Goal: Answer question/provide support: Share knowledge or assist other users

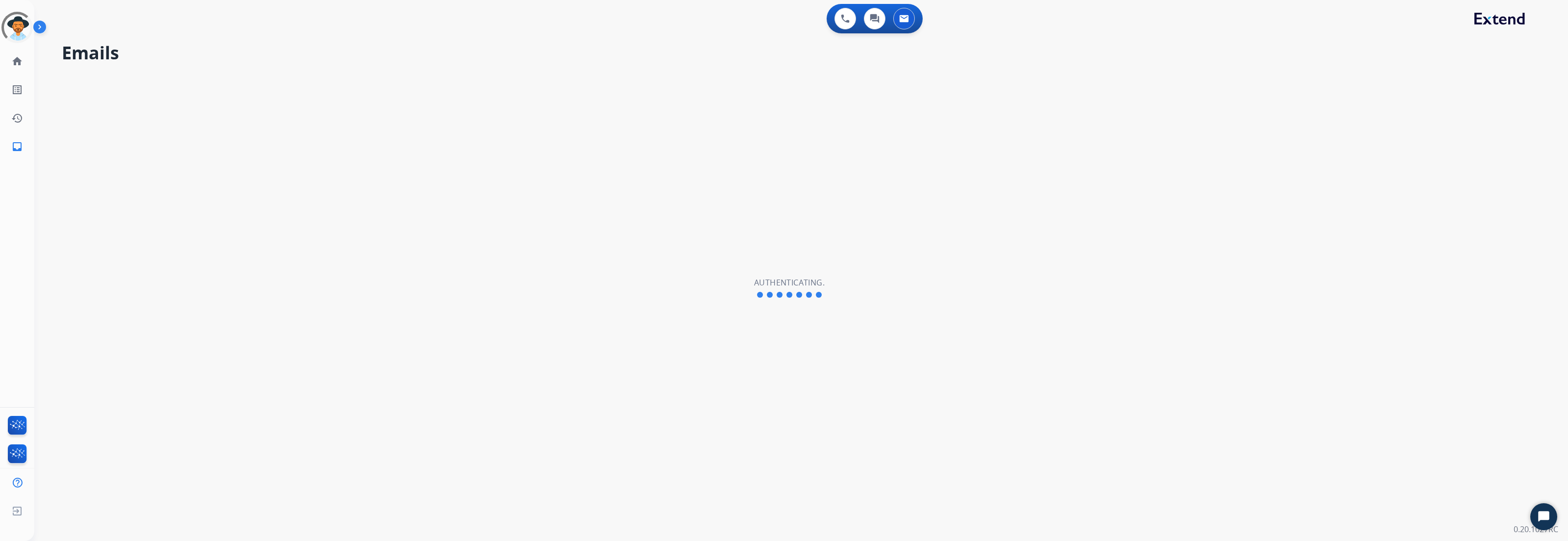
click at [491, 135] on div "Emails Authenticating." at bounding box center [789, 288] width 1510 height 506
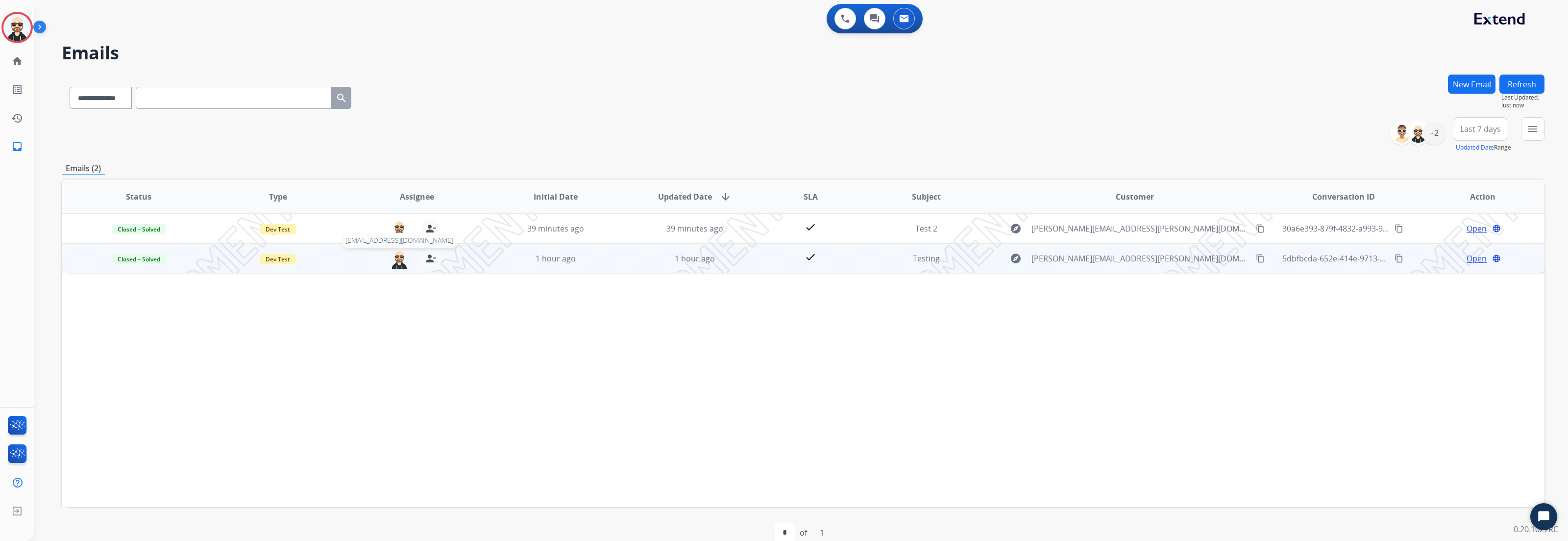
click at [394, 261] on img at bounding box center [399, 259] width 19 height 21
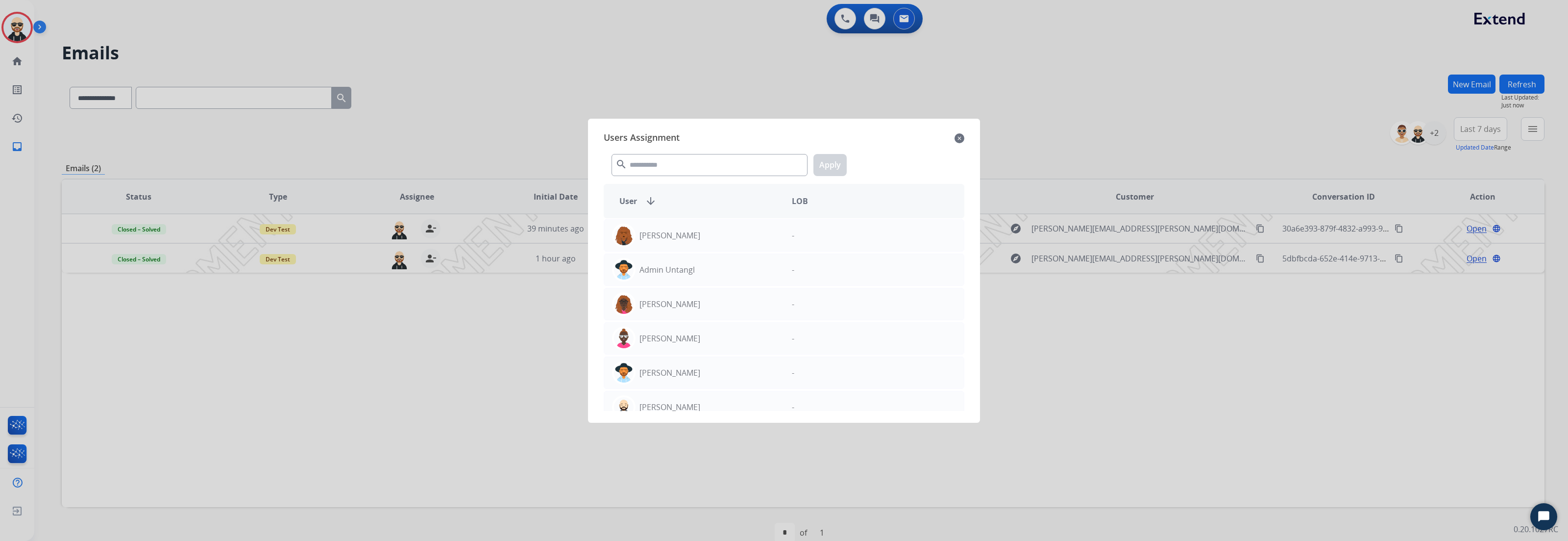
click at [959, 134] on mat-icon "close" at bounding box center [959, 138] width 10 height 12
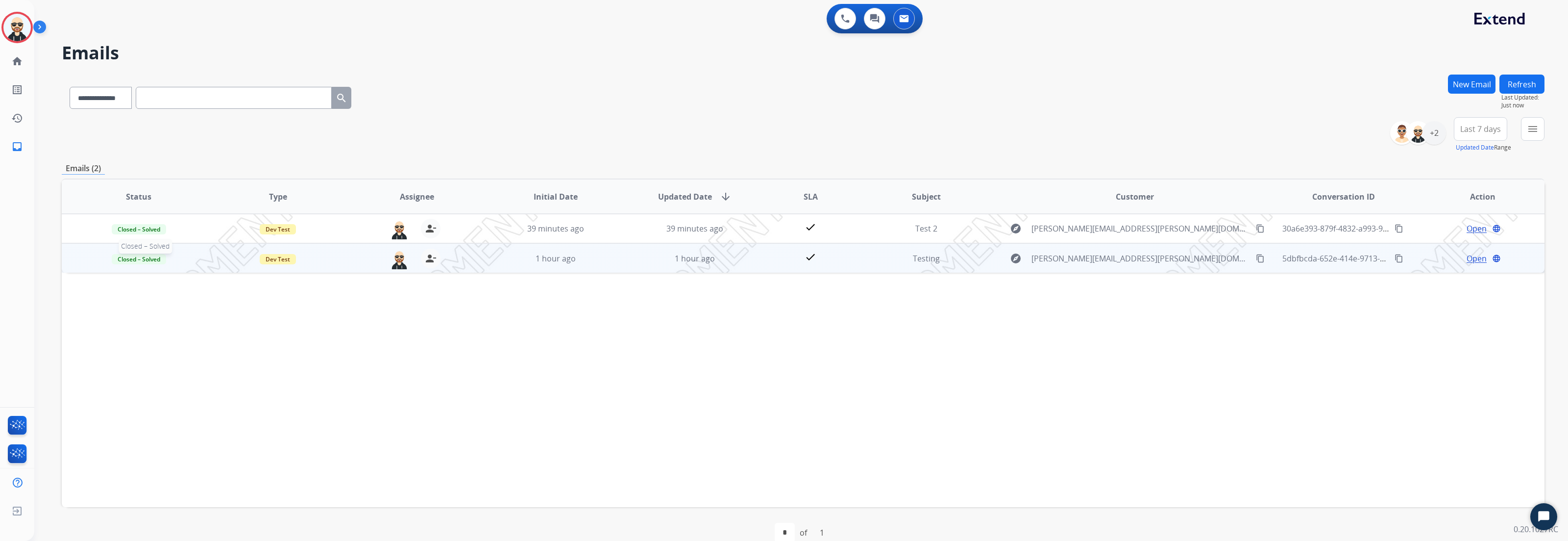
click at [191, 260] on p "Closed – Solved" at bounding box center [139, 258] width 123 height 12
click at [601, 253] on div "1 hour ago" at bounding box center [556, 258] width 123 height 12
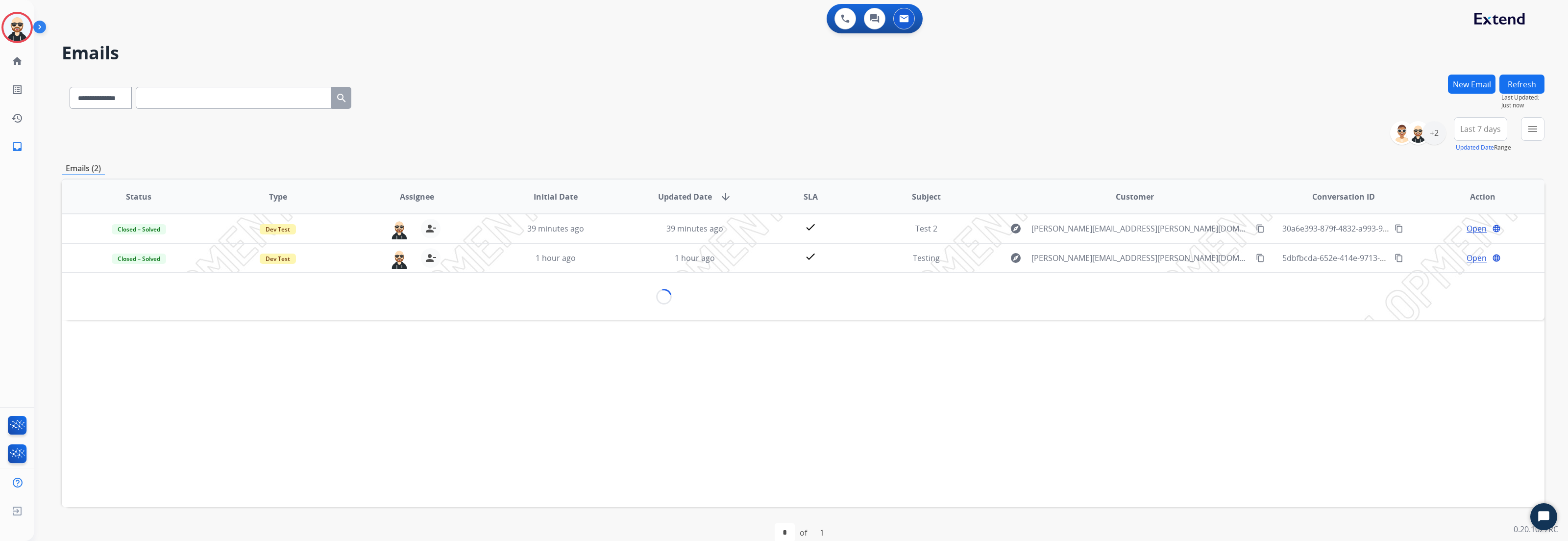
scroll to position [16, 0]
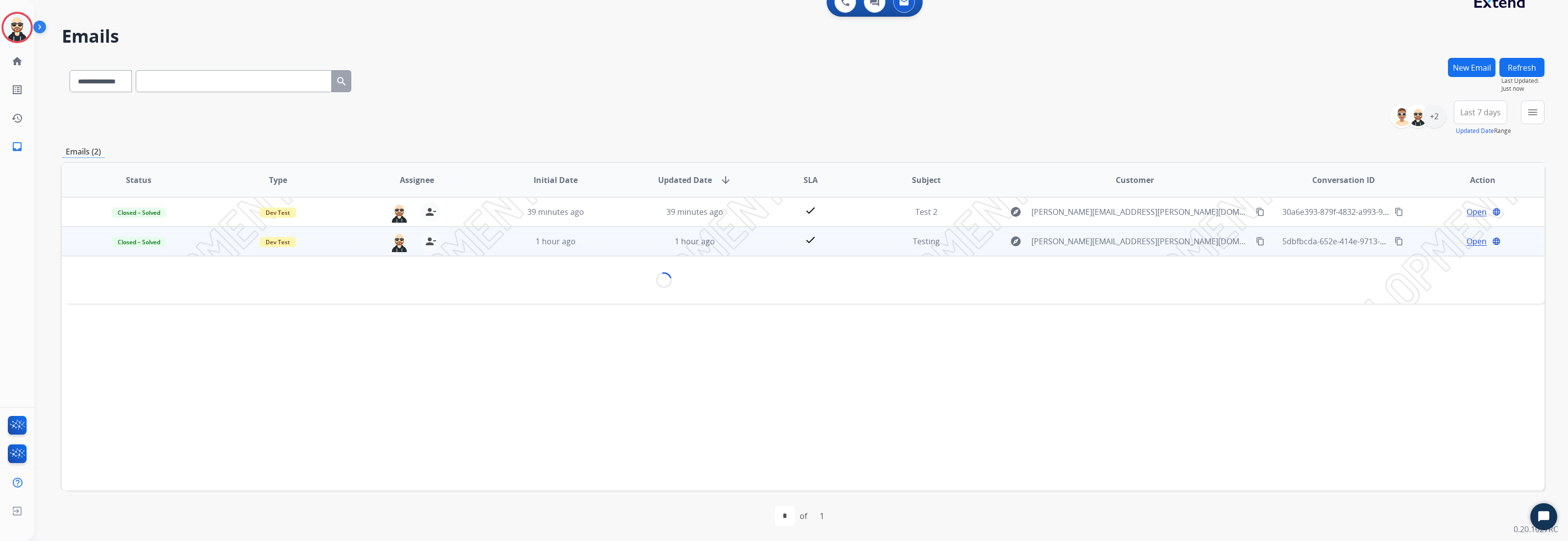
click at [1477, 235] on table "Status Type Assignee Initial Date Updated Date arrow_downward SLA Subject Custo…" at bounding box center [803, 233] width 1483 height 141
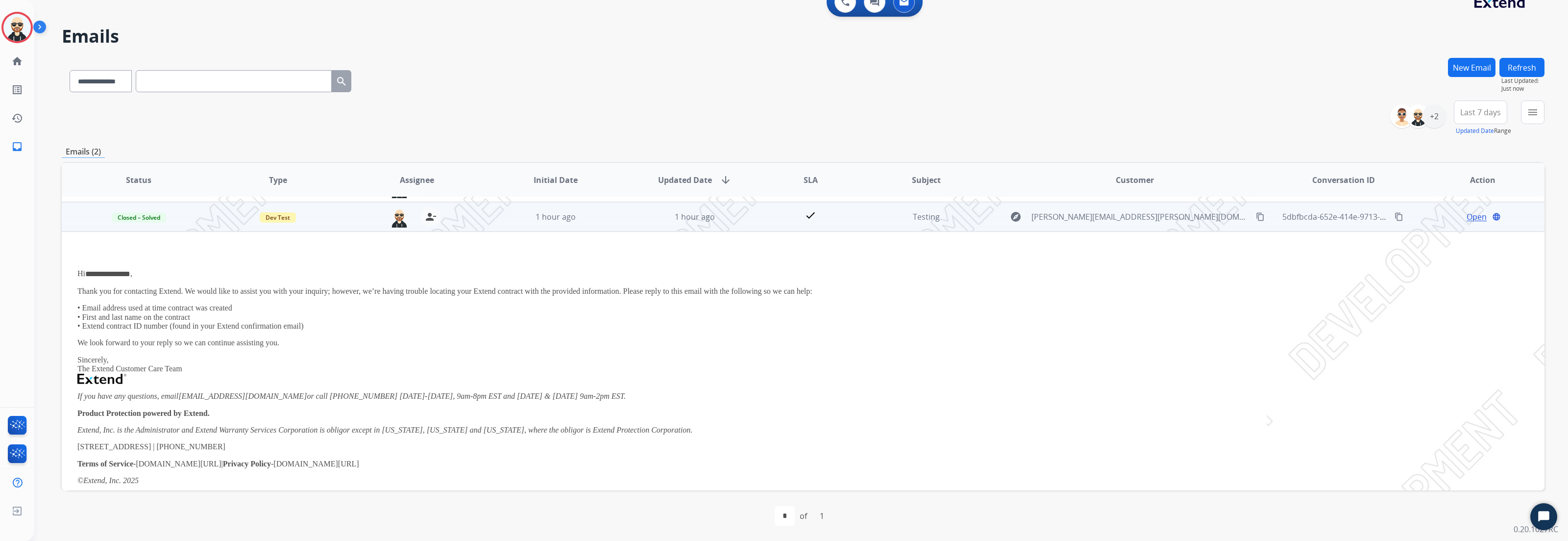
scroll to position [0, 0]
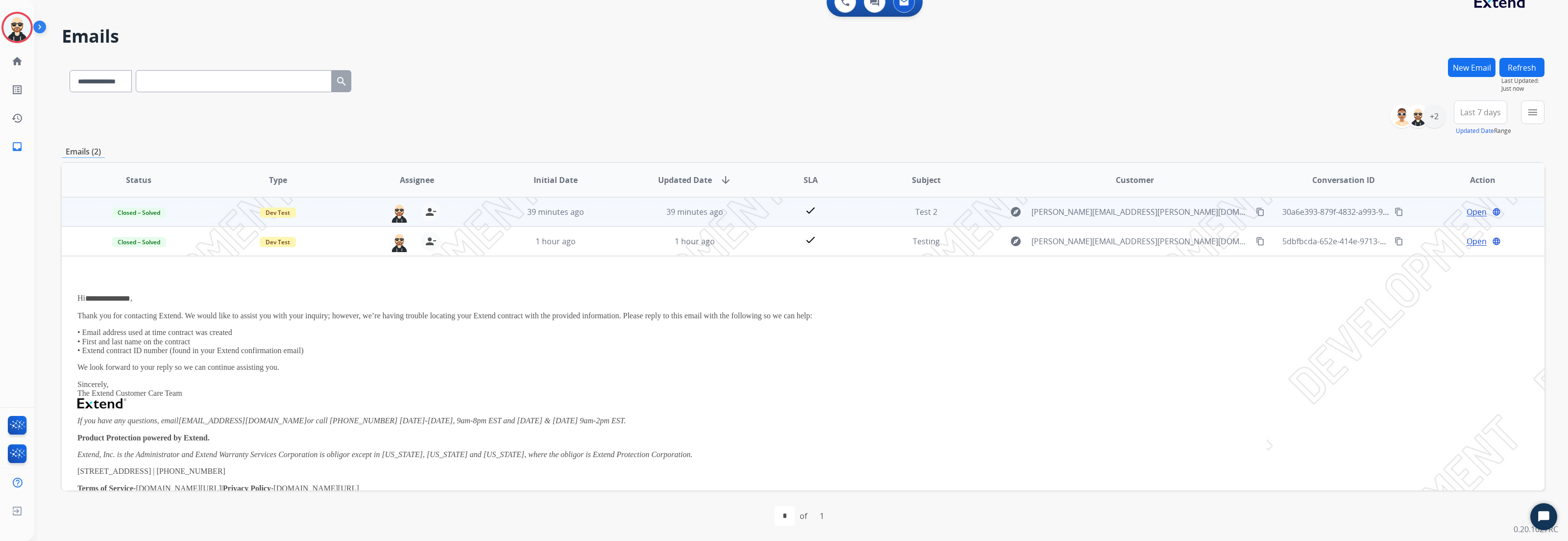
click at [1469, 208] on span "Open" at bounding box center [1476, 211] width 20 height 12
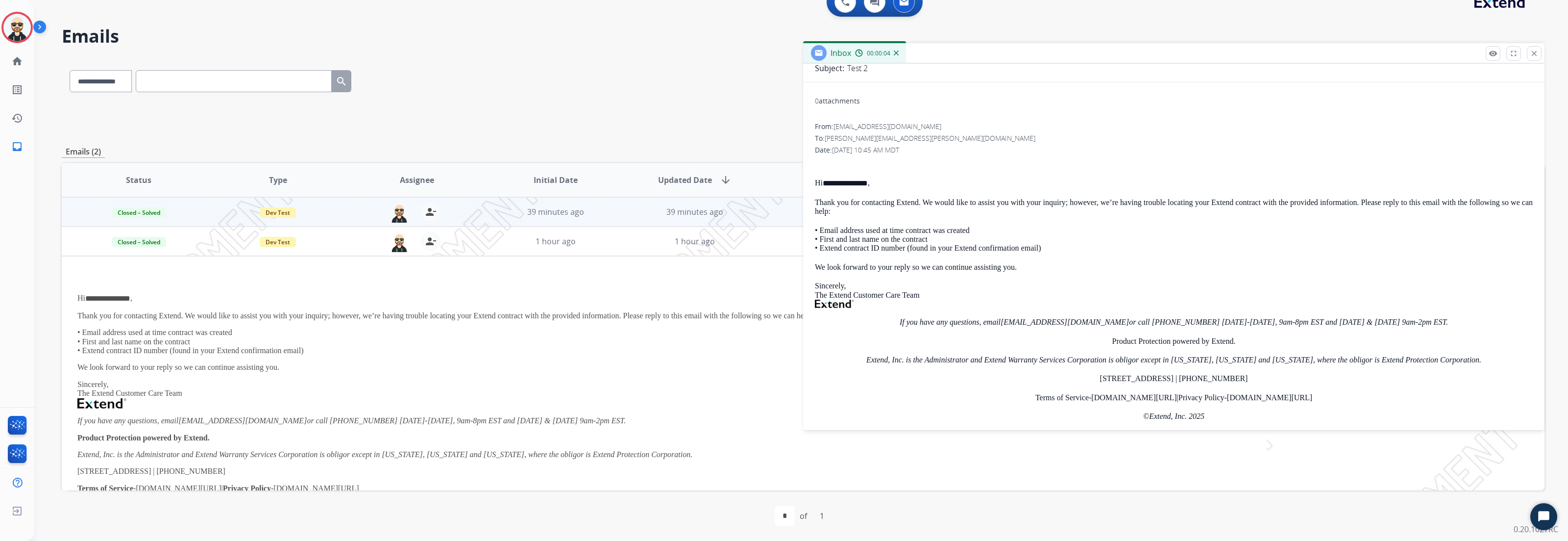
scroll to position [136, 0]
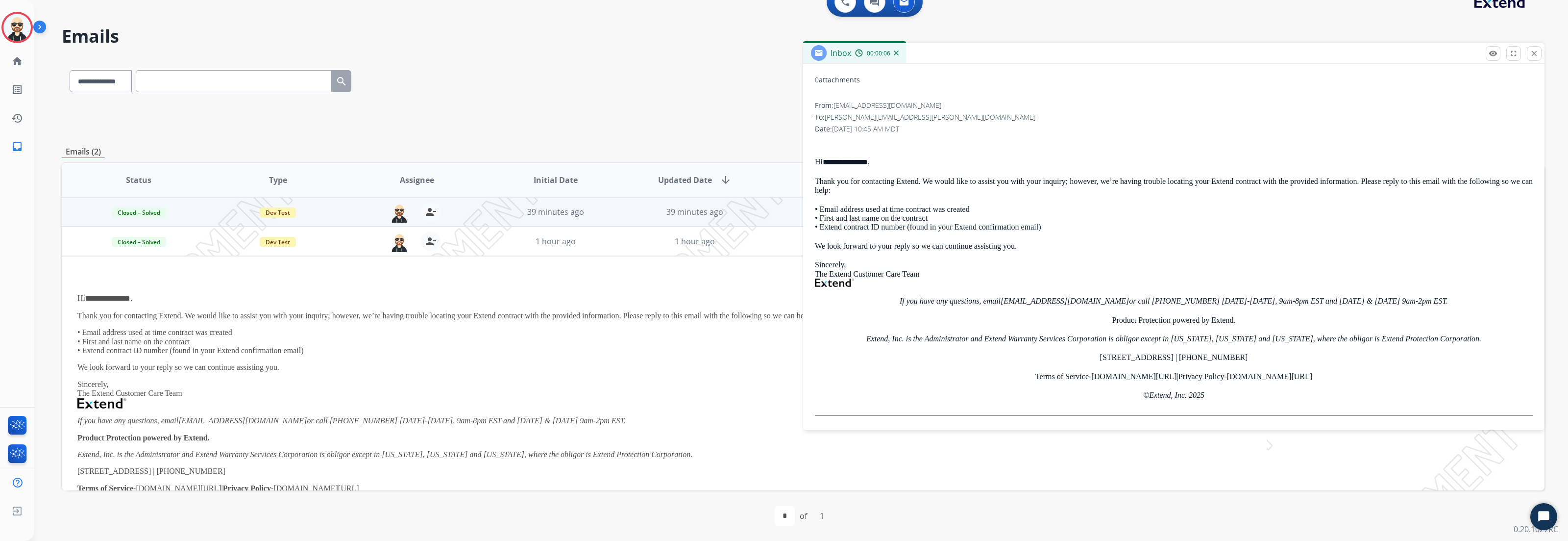
click at [1115, 291] on div "**********" at bounding box center [1174, 277] width 718 height 277
click at [1021, 303] on div "**********" at bounding box center [1174, 277] width 718 height 277
click at [1119, 260] on p "Sincerely, The Extend Customer Care Team" at bounding box center [1174, 273] width 718 height 26
click at [1057, 306] on div "**********" at bounding box center [1174, 277] width 718 height 277
click at [1531, 55] on mat-icon "close" at bounding box center [1534, 53] width 9 height 9
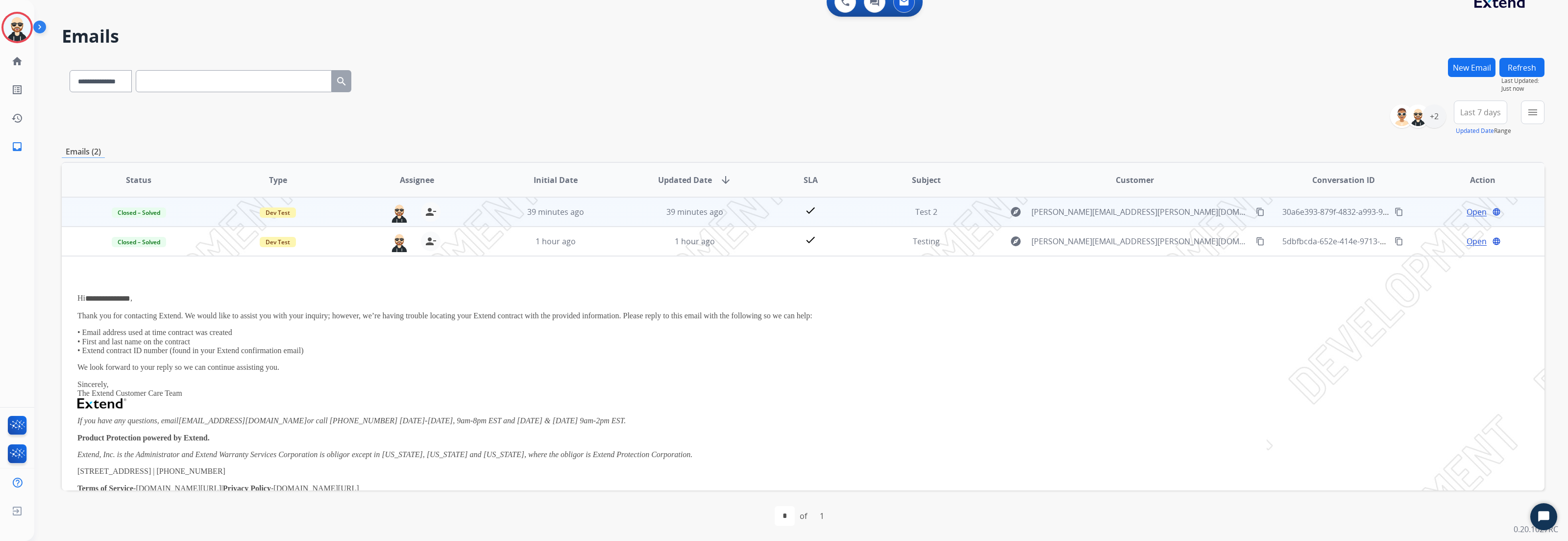
click at [1421, 208] on div "Open language" at bounding box center [1482, 211] width 123 height 12
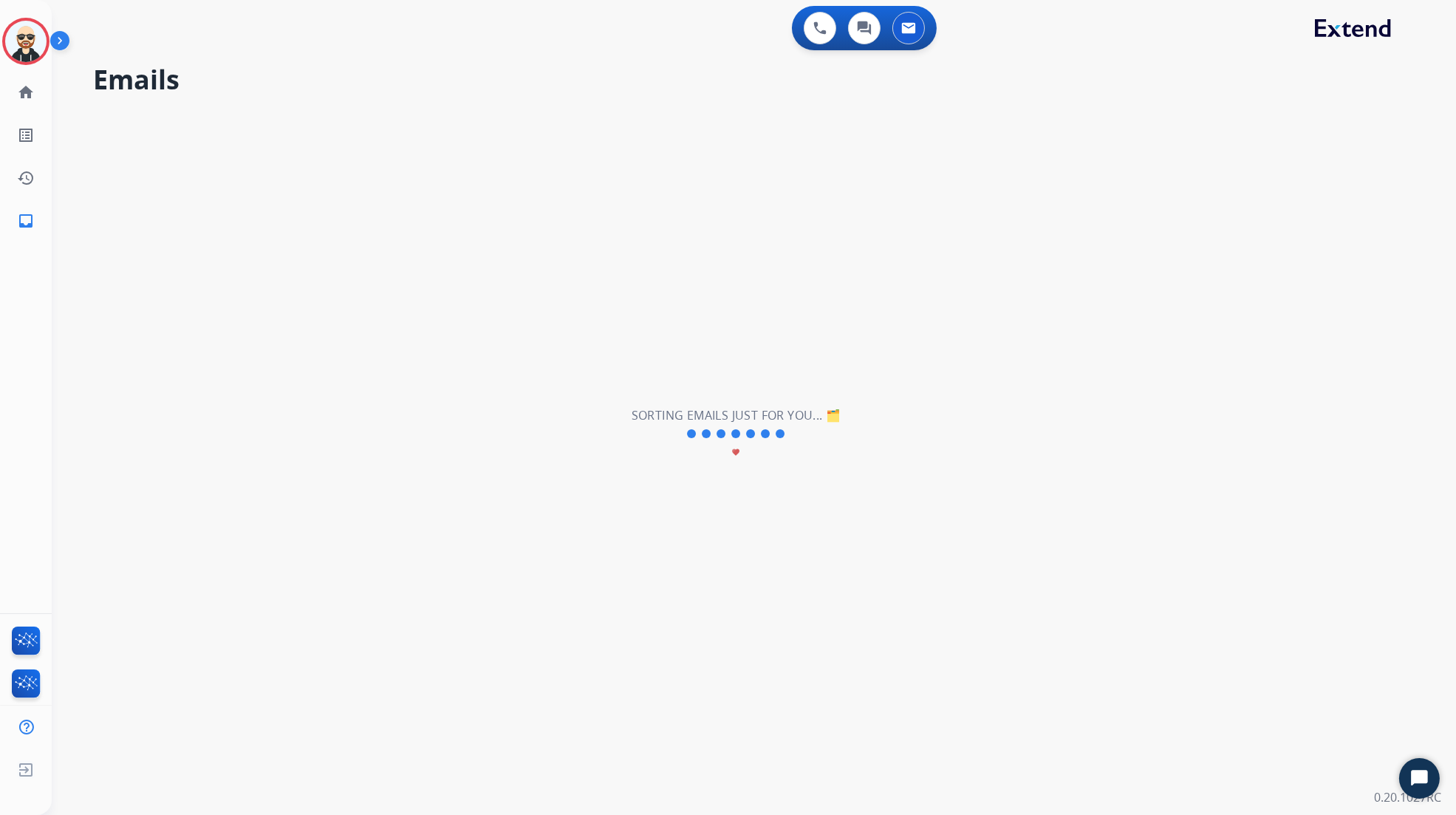
scroll to position [0, 0]
